Goal: Information Seeking & Learning: Check status

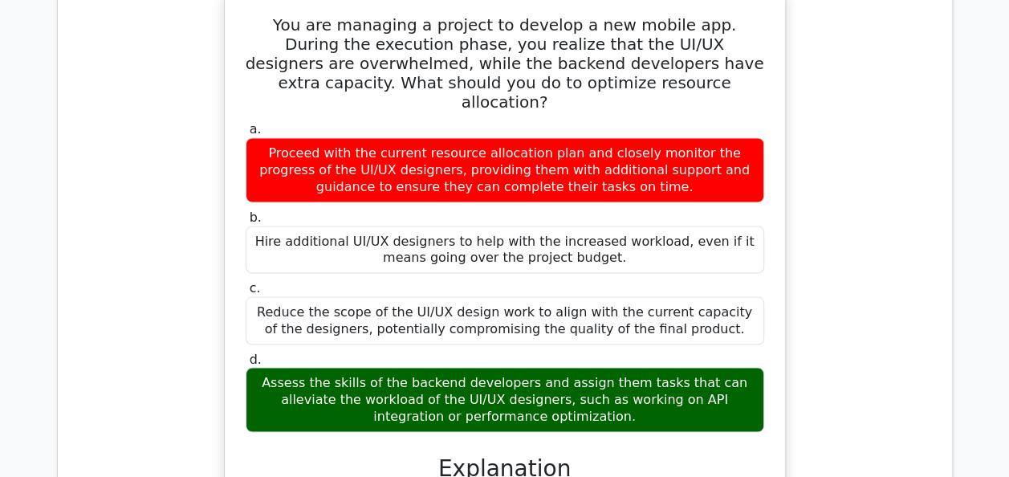
scroll to position [2650, 0]
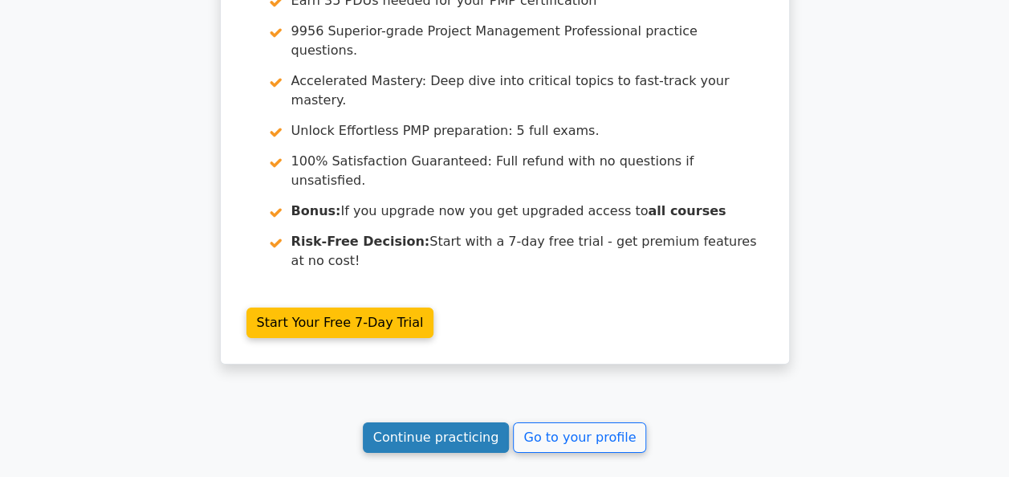
click at [464, 422] on link "Continue practicing" at bounding box center [436, 437] width 147 height 31
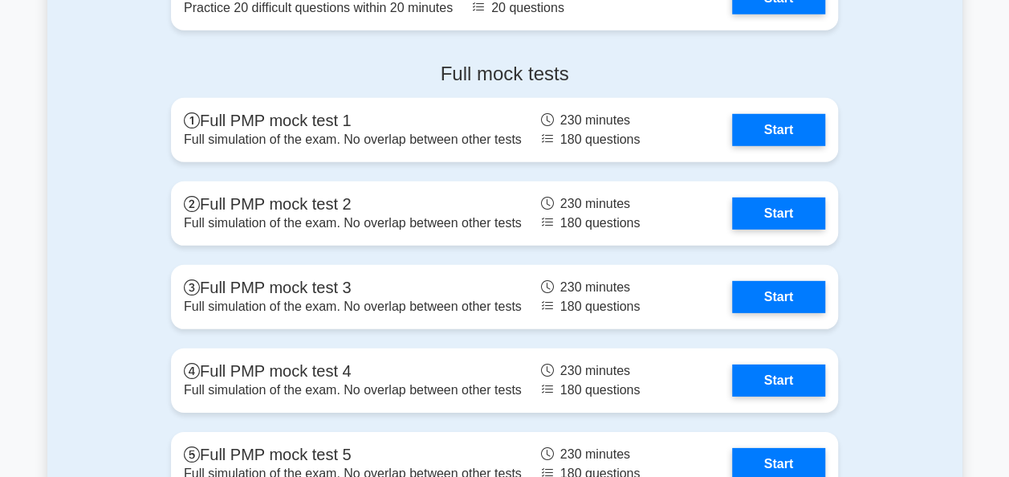
scroll to position [5321, 0]
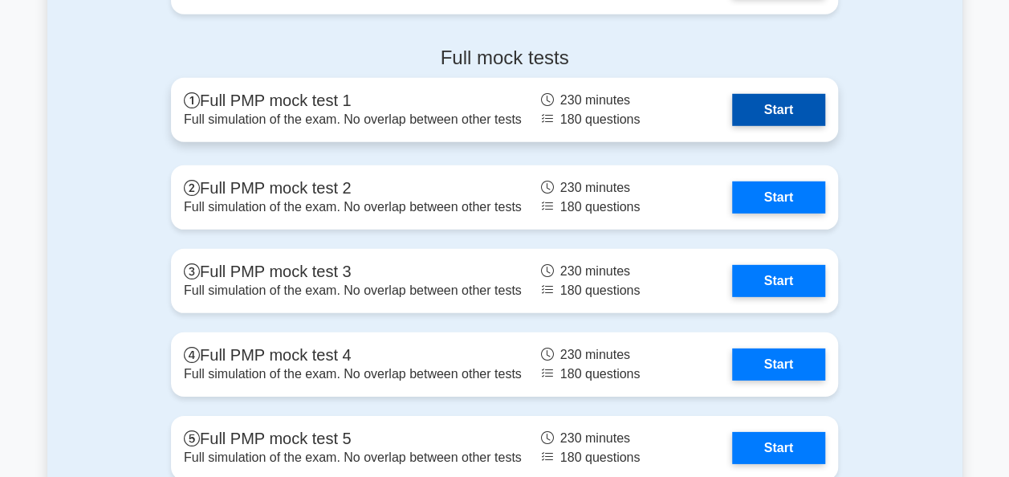
click at [782, 109] on link "Start" at bounding box center [778, 110] width 93 height 32
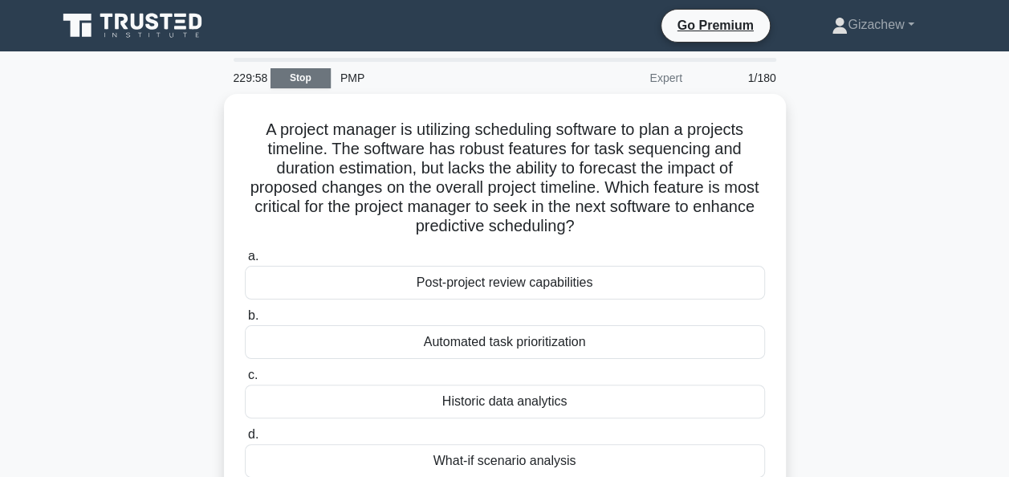
click at [312, 75] on link "Stop" at bounding box center [301, 78] width 60 height 20
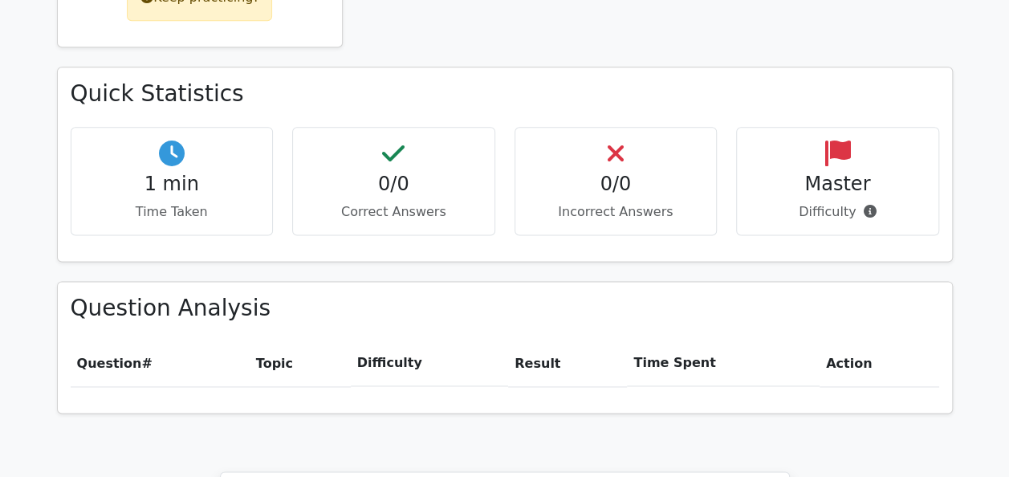
scroll to position [880, 0]
